Goal: Complete application form

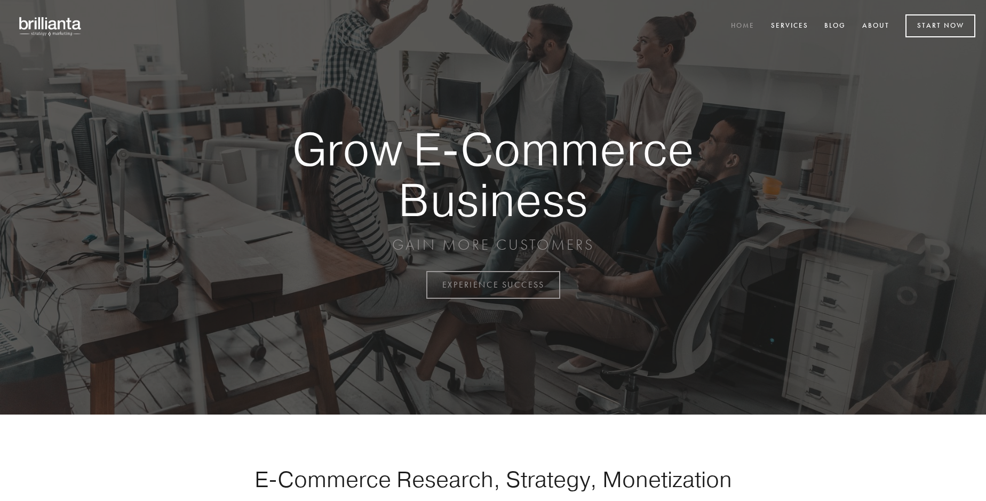
scroll to position [2798, 0]
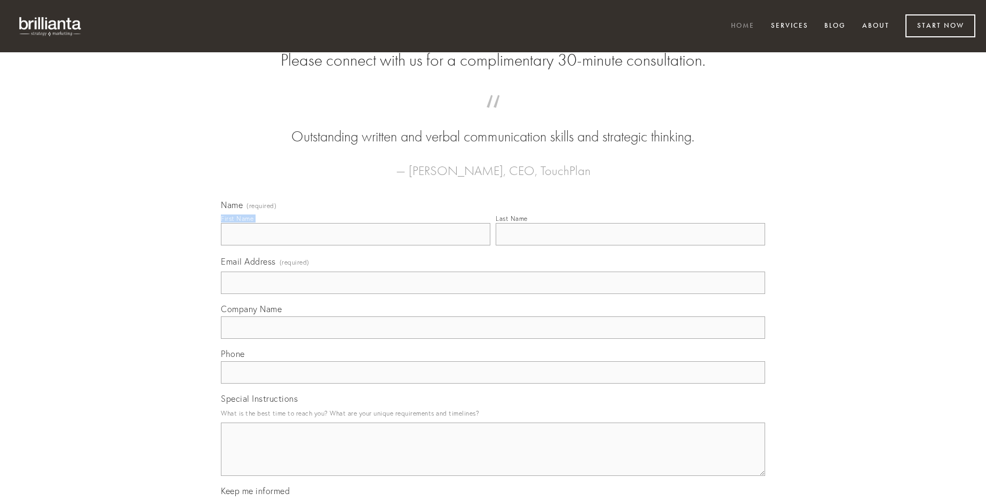
type input "[PERSON_NAME] Weissnat-[PERSON_NAME]"
click at [630, 246] on input "Last Name" at bounding box center [631, 234] width 270 height 22
type input "[PERSON_NAME] Weissnat-[PERSON_NAME]"
click at [493, 294] on input "Email Address (required)" at bounding box center [493, 283] width 544 height 22
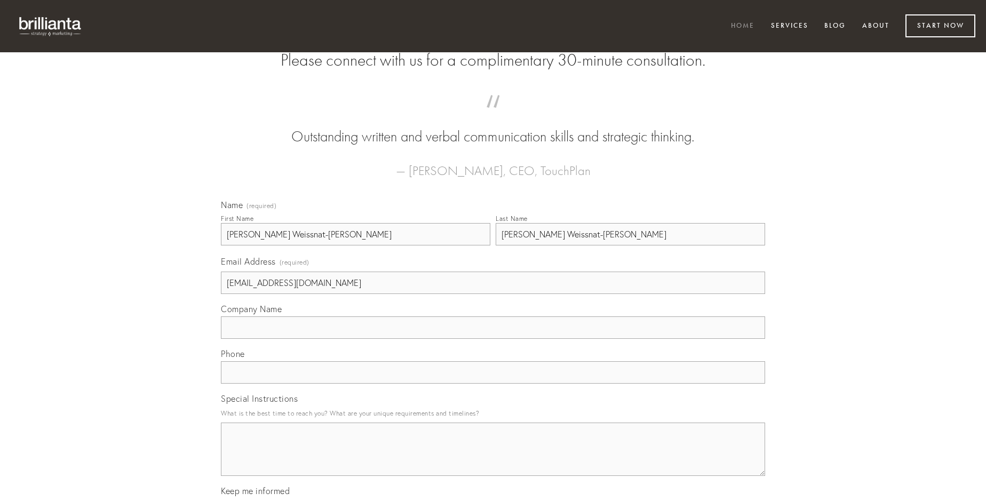
type input "[EMAIL_ADDRESS][DOMAIN_NAME]"
click at [493, 339] on input "Company Name" at bounding box center [493, 327] width 544 height 22
type input "ocer"
click at [493, 384] on input "text" at bounding box center [493, 372] width 544 height 22
click at [493, 459] on textarea "Special Instructions" at bounding box center [493, 449] width 544 height 53
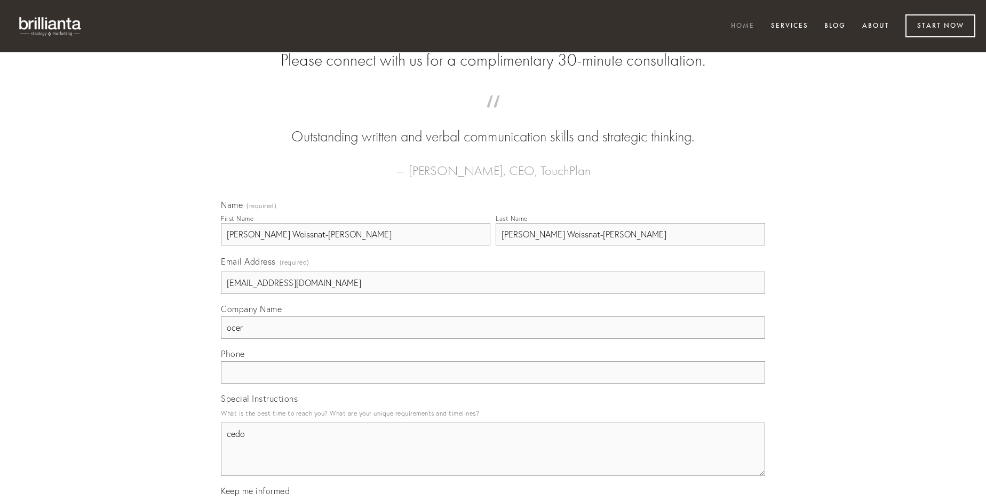
type textarea "cedo"
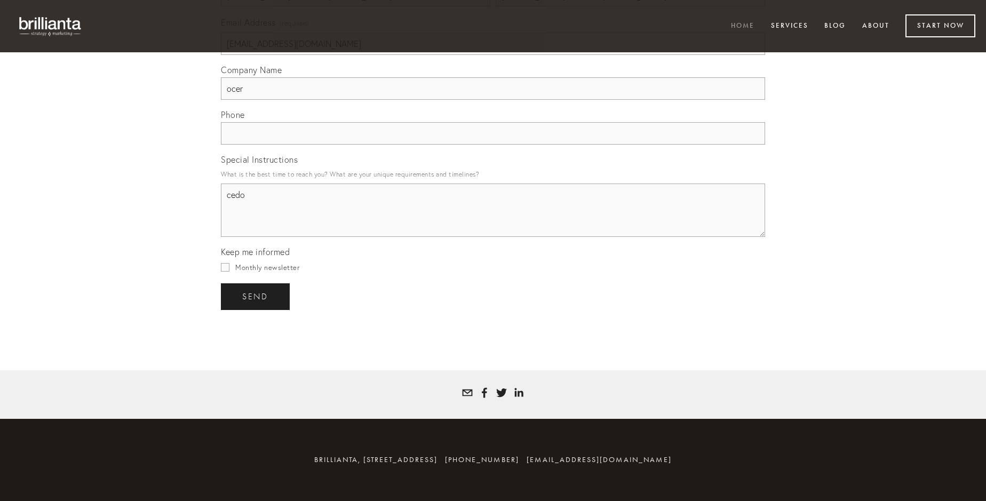
click at [256, 296] on span "send" at bounding box center [255, 297] width 26 height 10
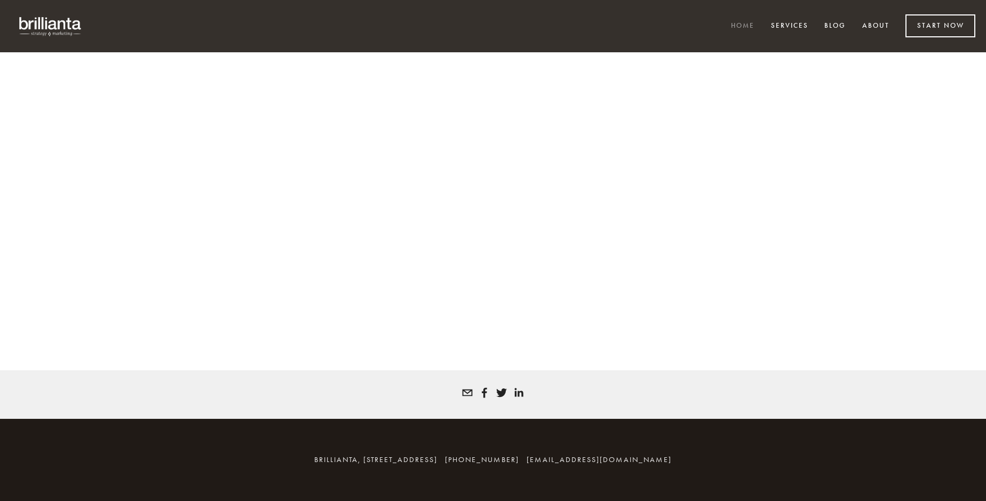
scroll to position [2783, 0]
